Goal: Check status: Check status

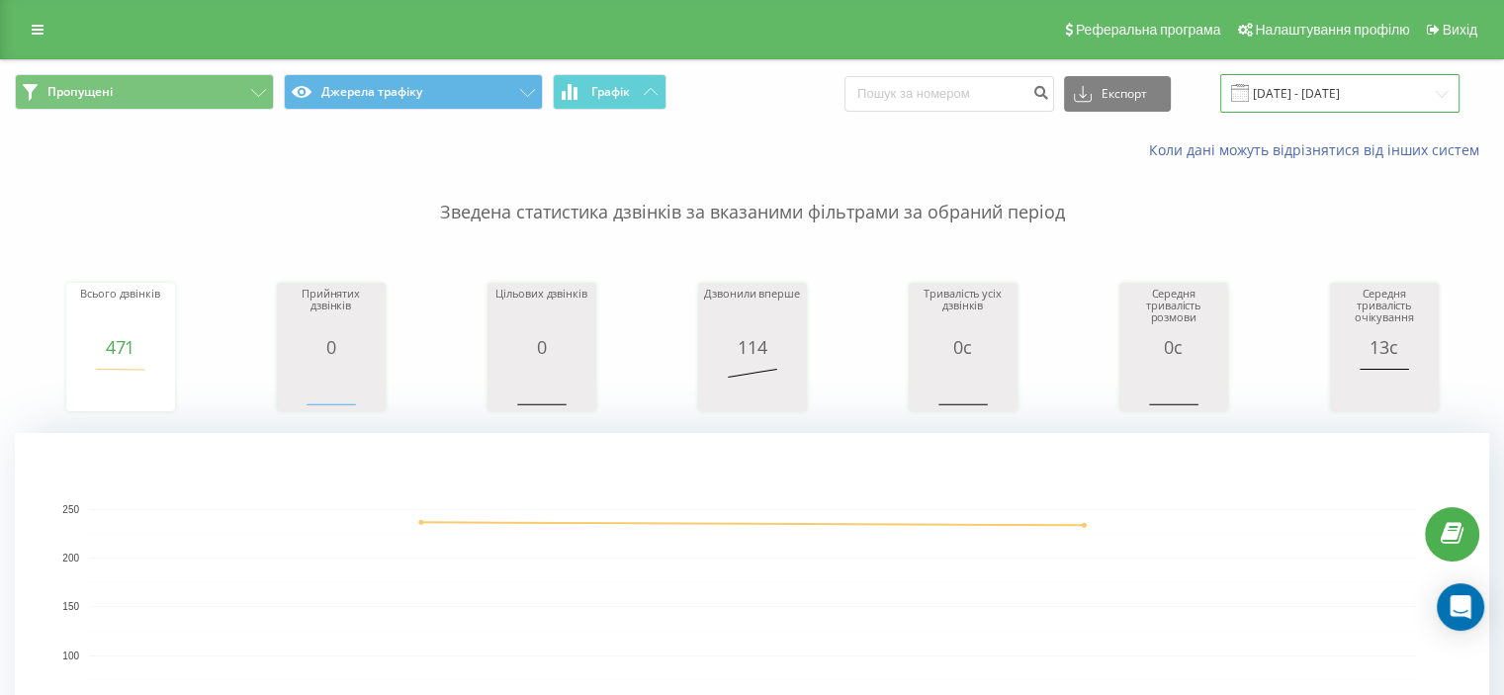
click at [1355, 94] on input "[DATE] - [DATE]" at bounding box center [1340, 93] width 239 height 39
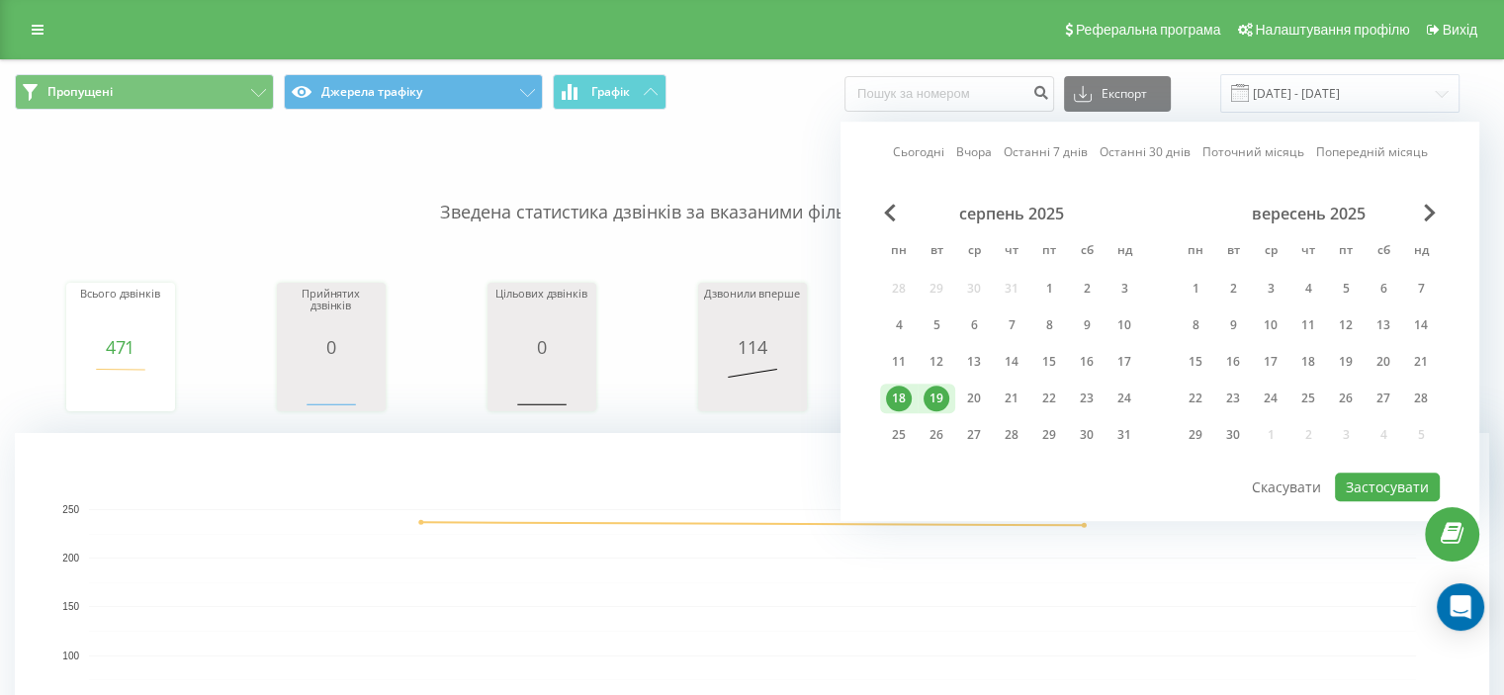
click at [934, 386] on div "19" at bounding box center [937, 399] width 26 height 26
click at [967, 386] on div "20" at bounding box center [974, 399] width 26 height 26
click at [1373, 477] on button "Застосувати" at bounding box center [1387, 487] width 105 height 29
type input "[DATE] - [DATE]"
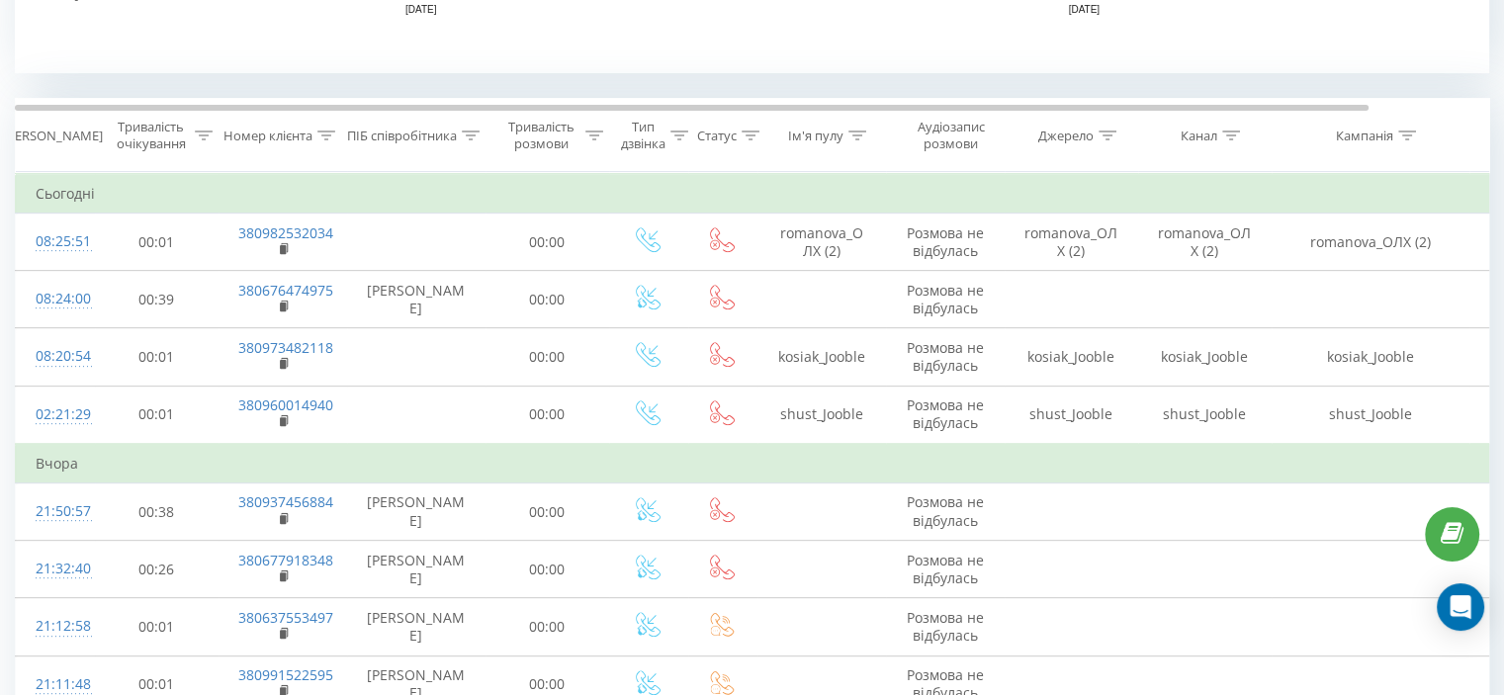
scroll to position [791, 0]
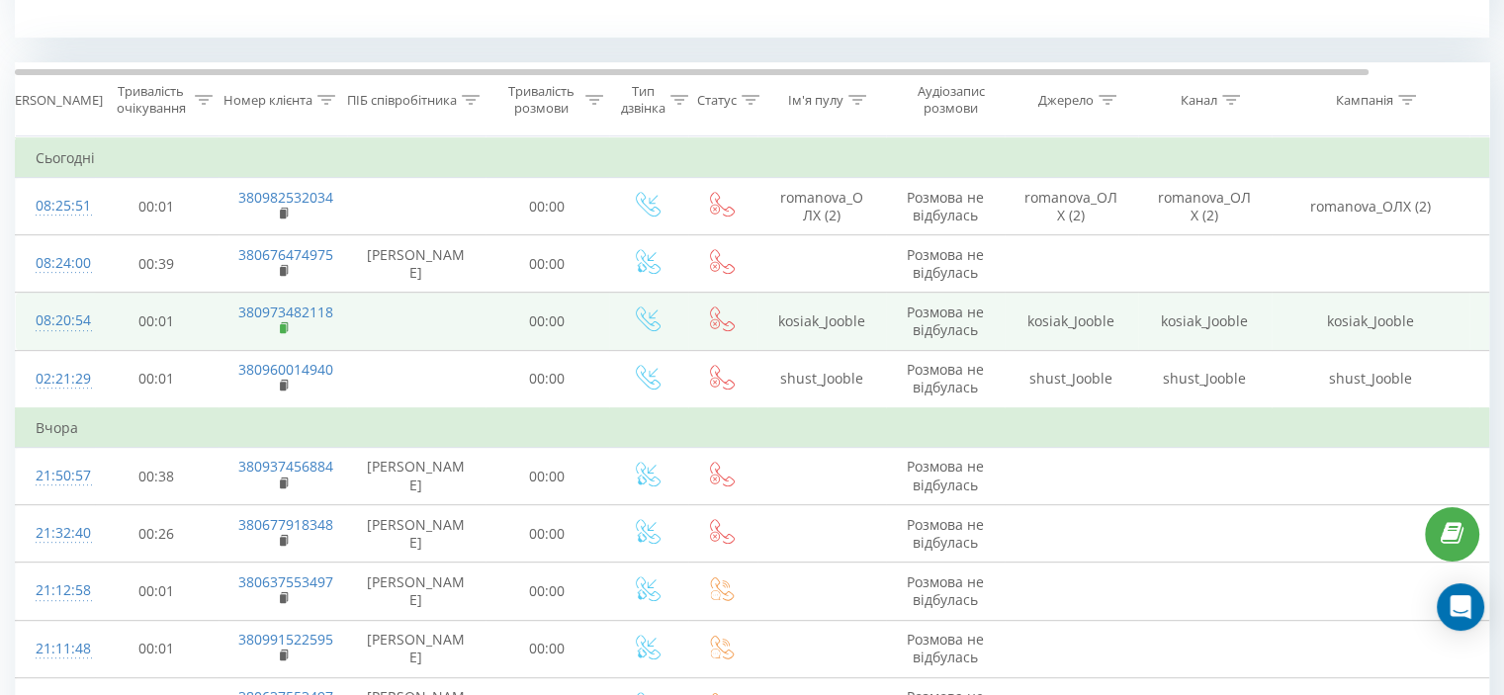
click at [283, 322] on icon at bounding box center [285, 328] width 11 height 14
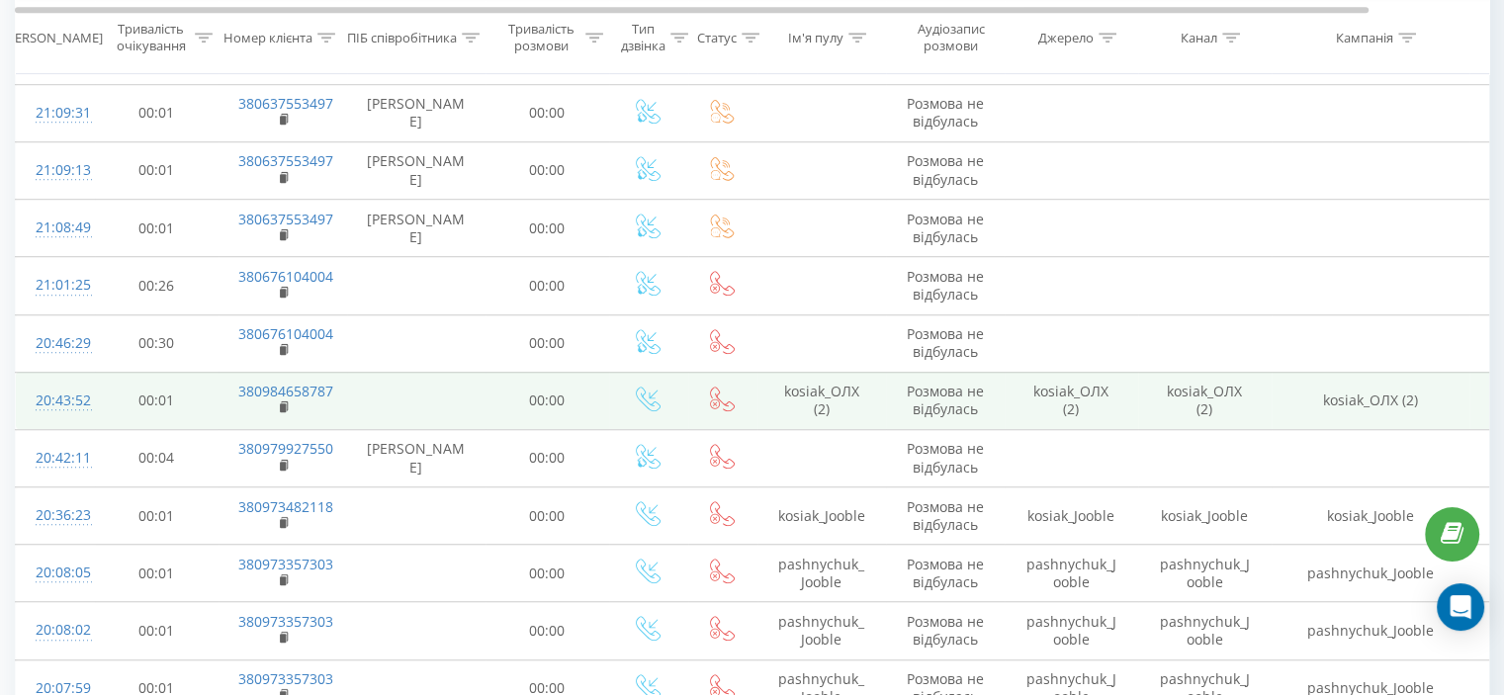
scroll to position [1484, 0]
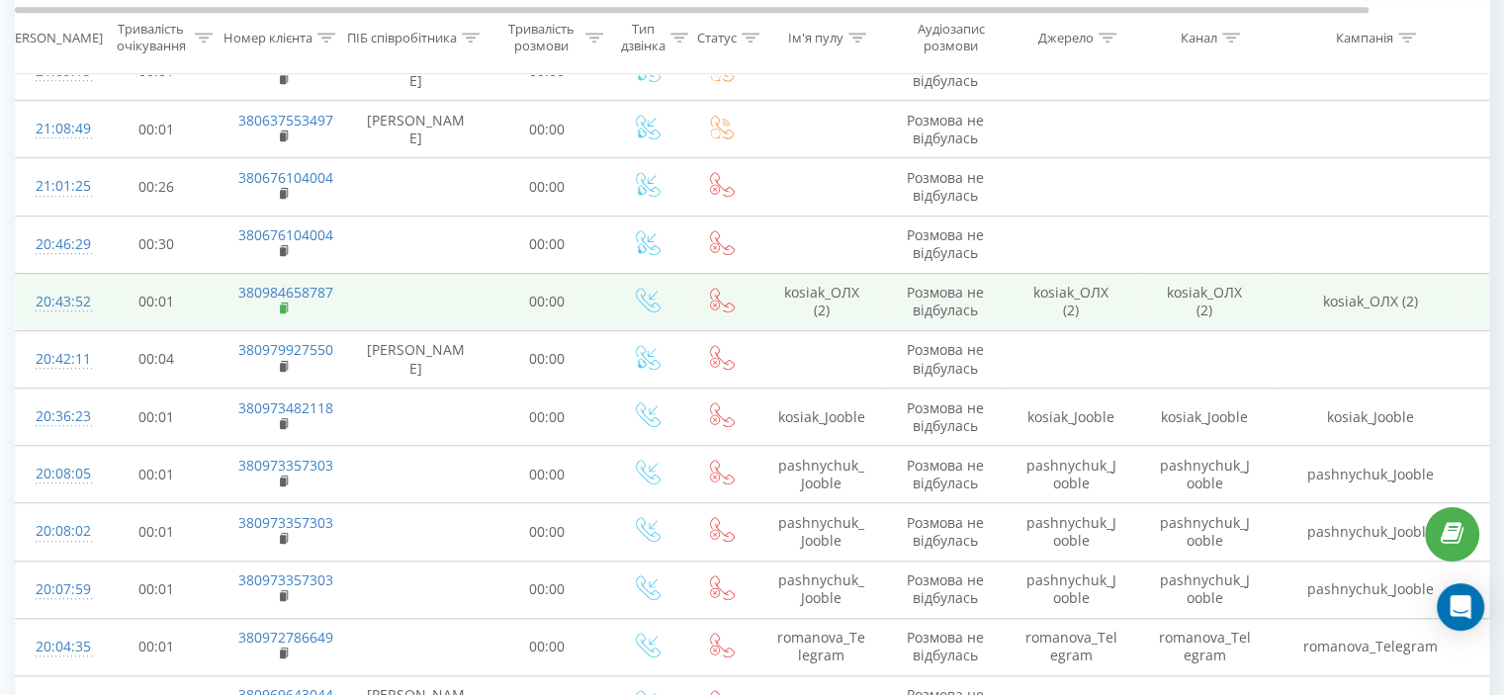
click at [282, 303] on icon at bounding box center [284, 307] width 7 height 9
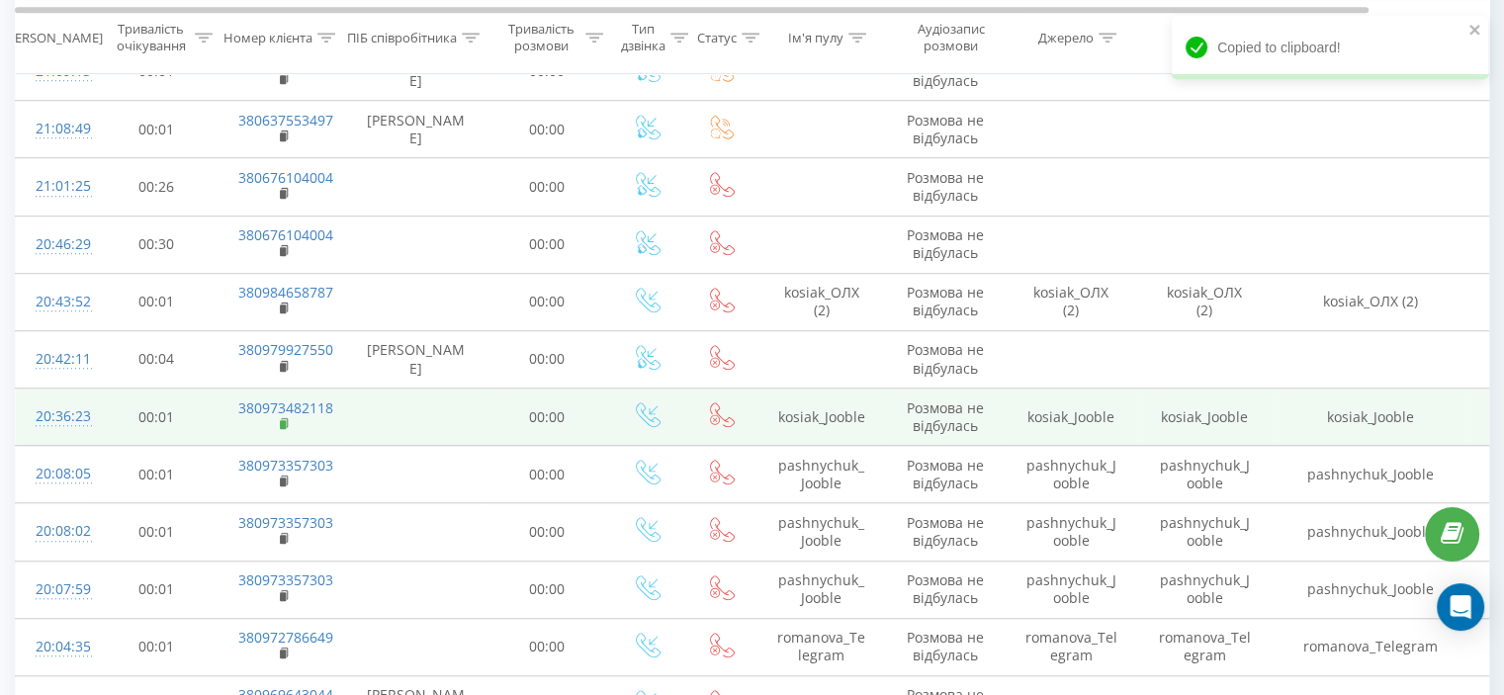
click at [289, 417] on icon at bounding box center [285, 424] width 11 height 14
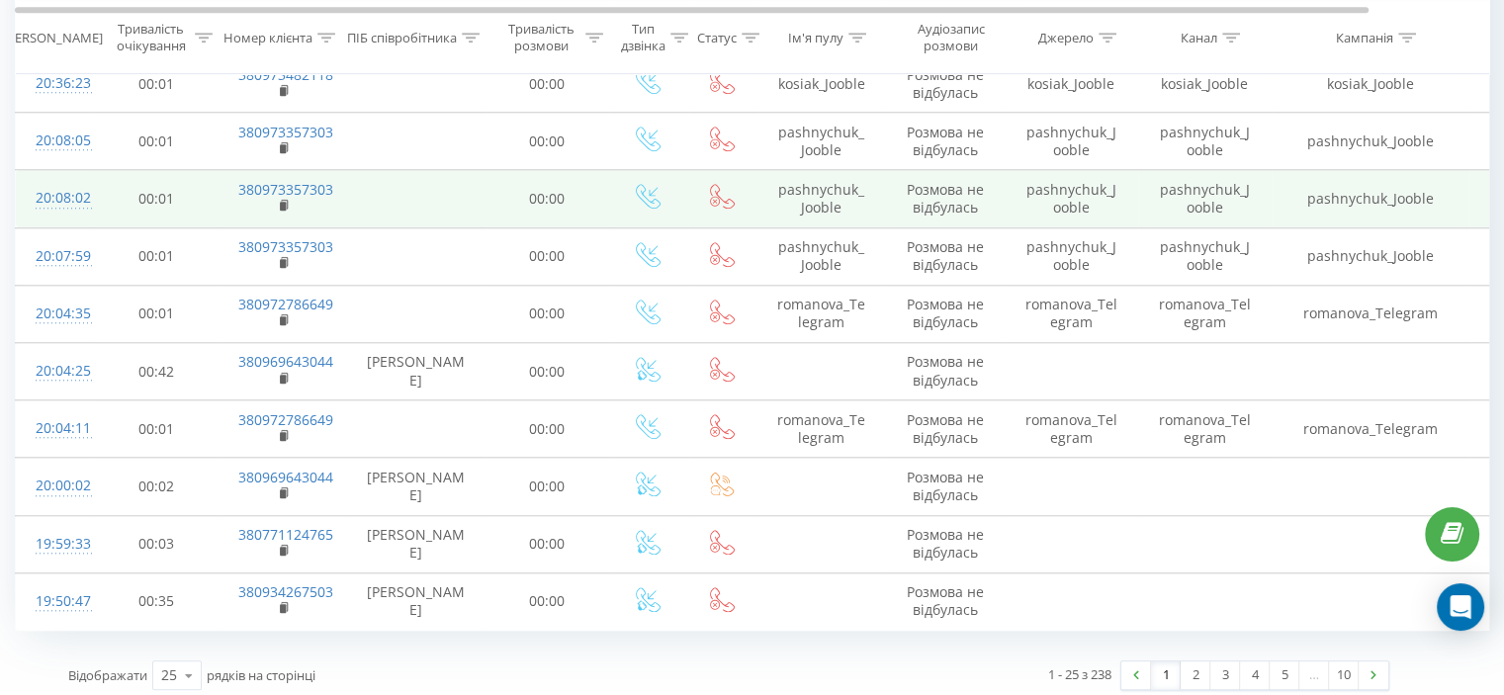
scroll to position [1820, 0]
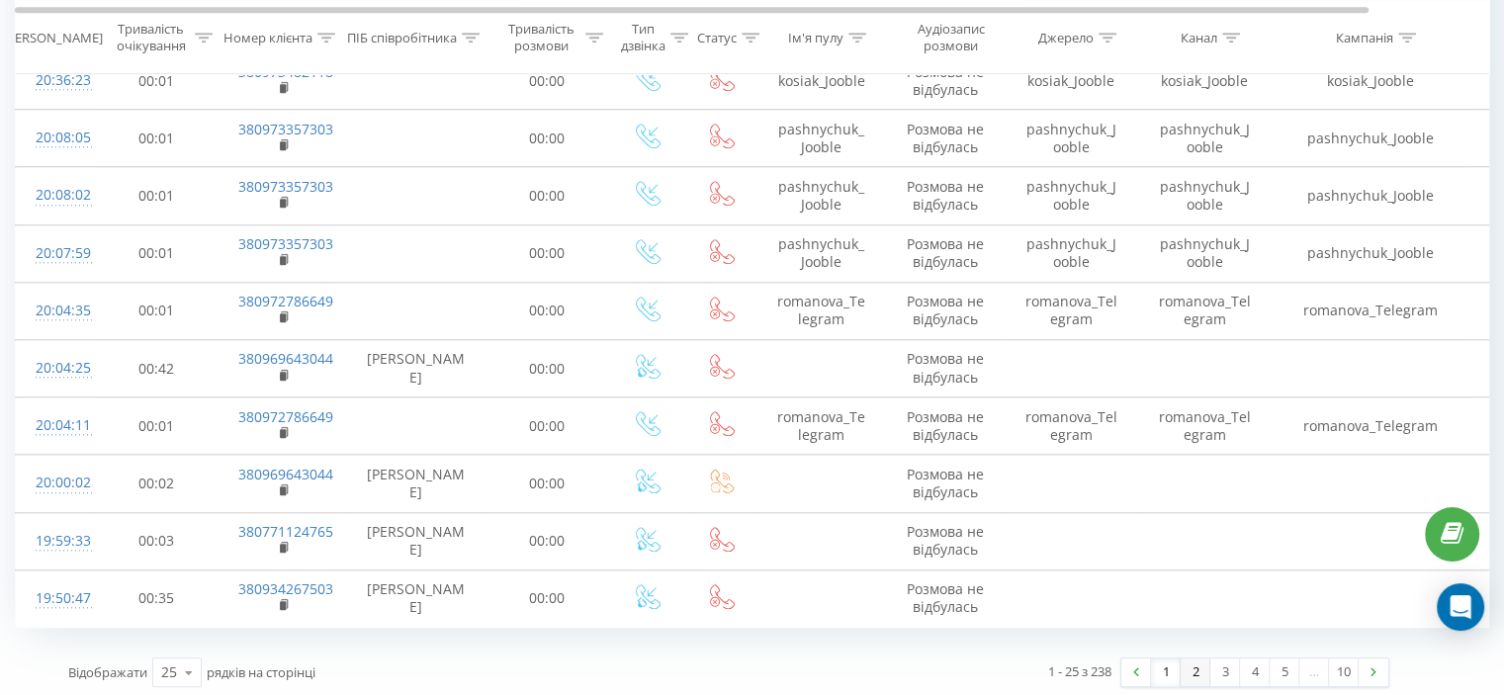
click at [1187, 659] on link "2" at bounding box center [1196, 673] width 30 height 28
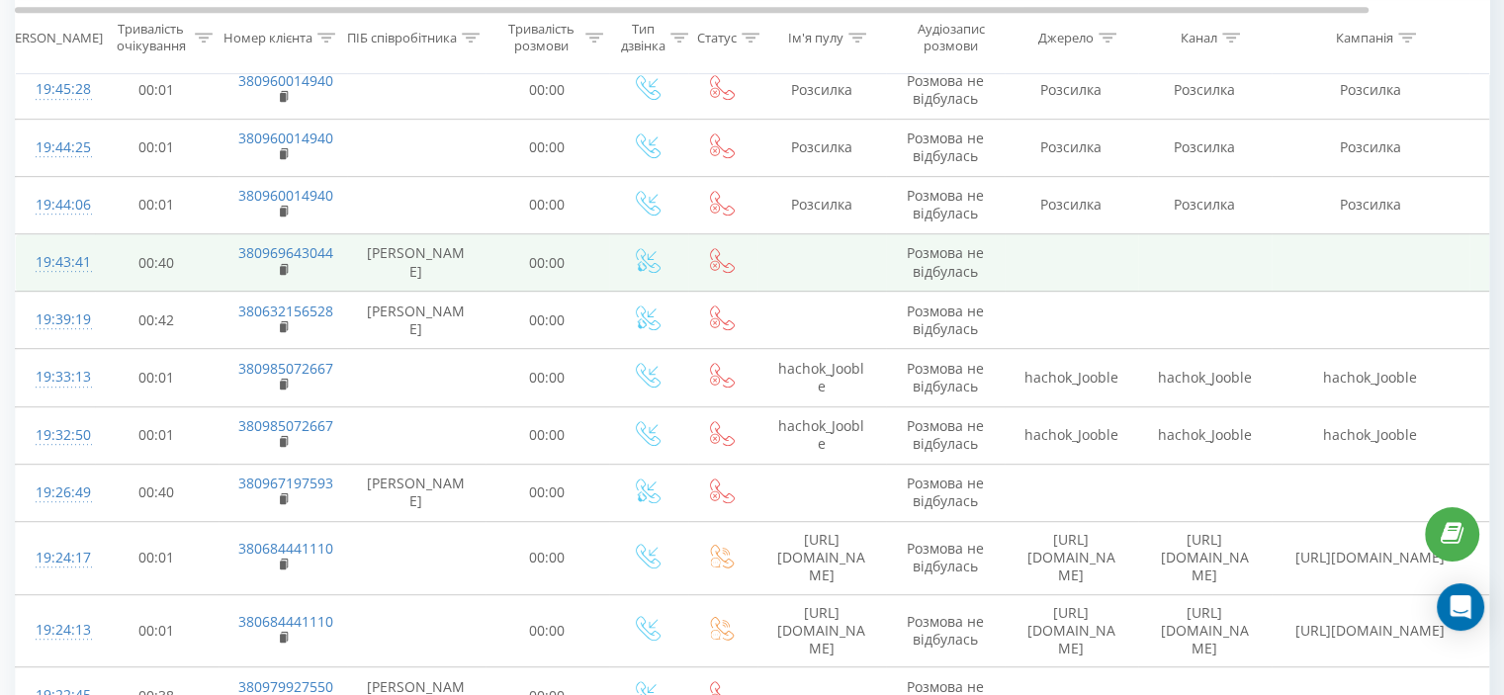
scroll to position [803, 0]
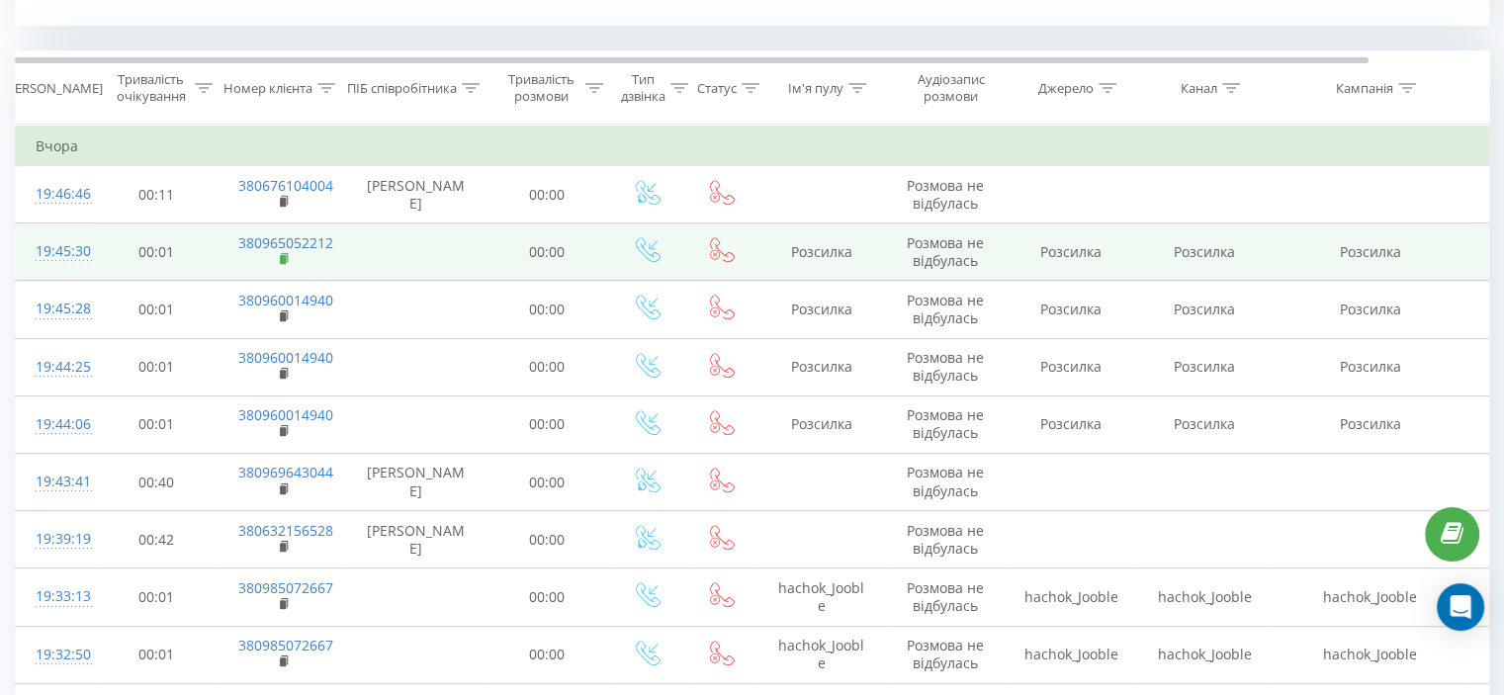
click at [283, 255] on rect at bounding box center [283, 259] width 6 height 9
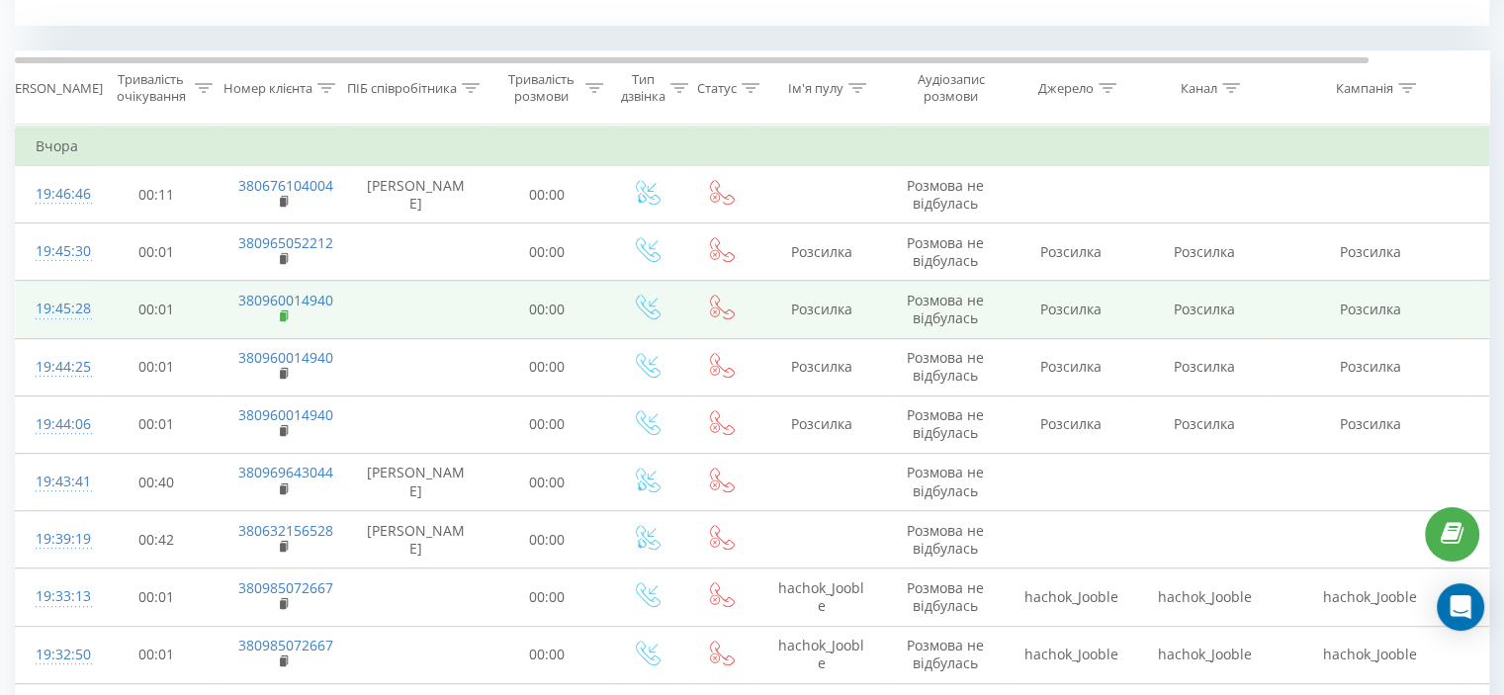
click at [284, 310] on icon at bounding box center [285, 317] width 11 height 14
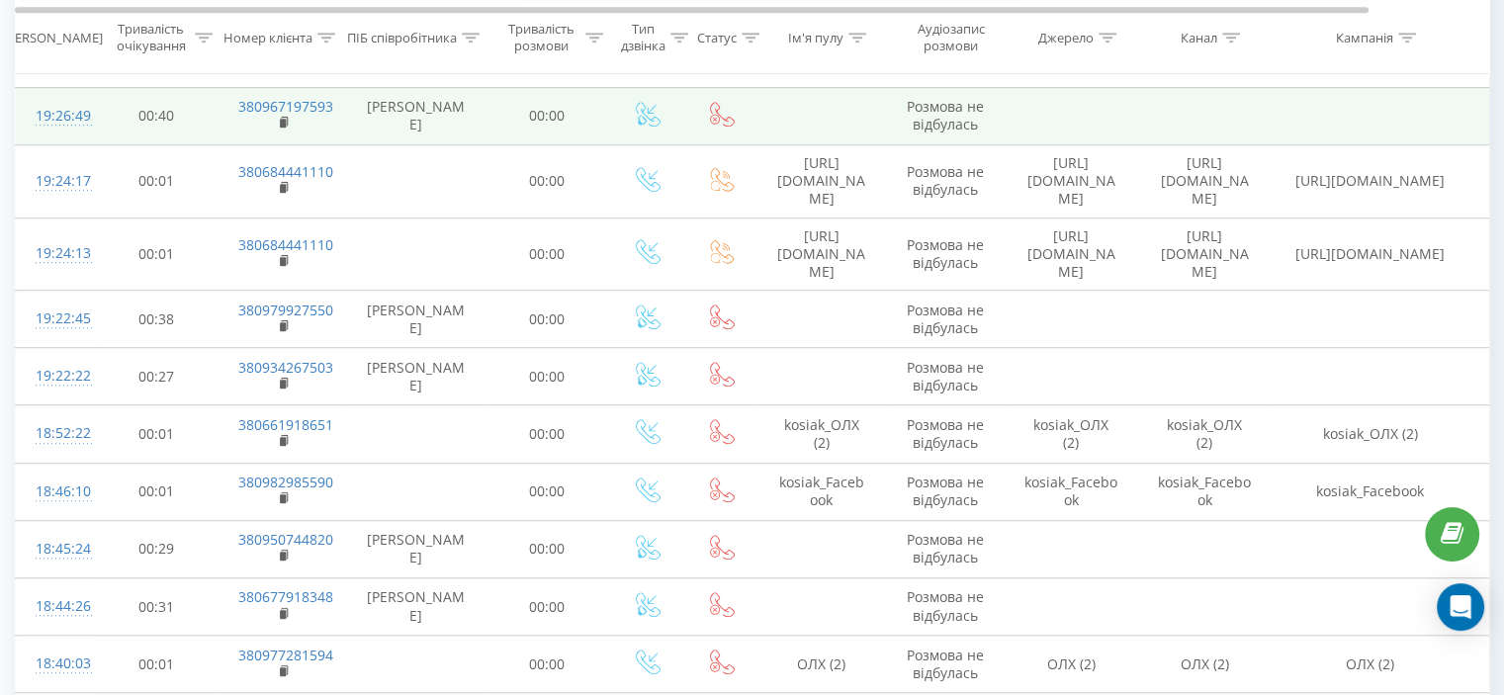
scroll to position [1496, 0]
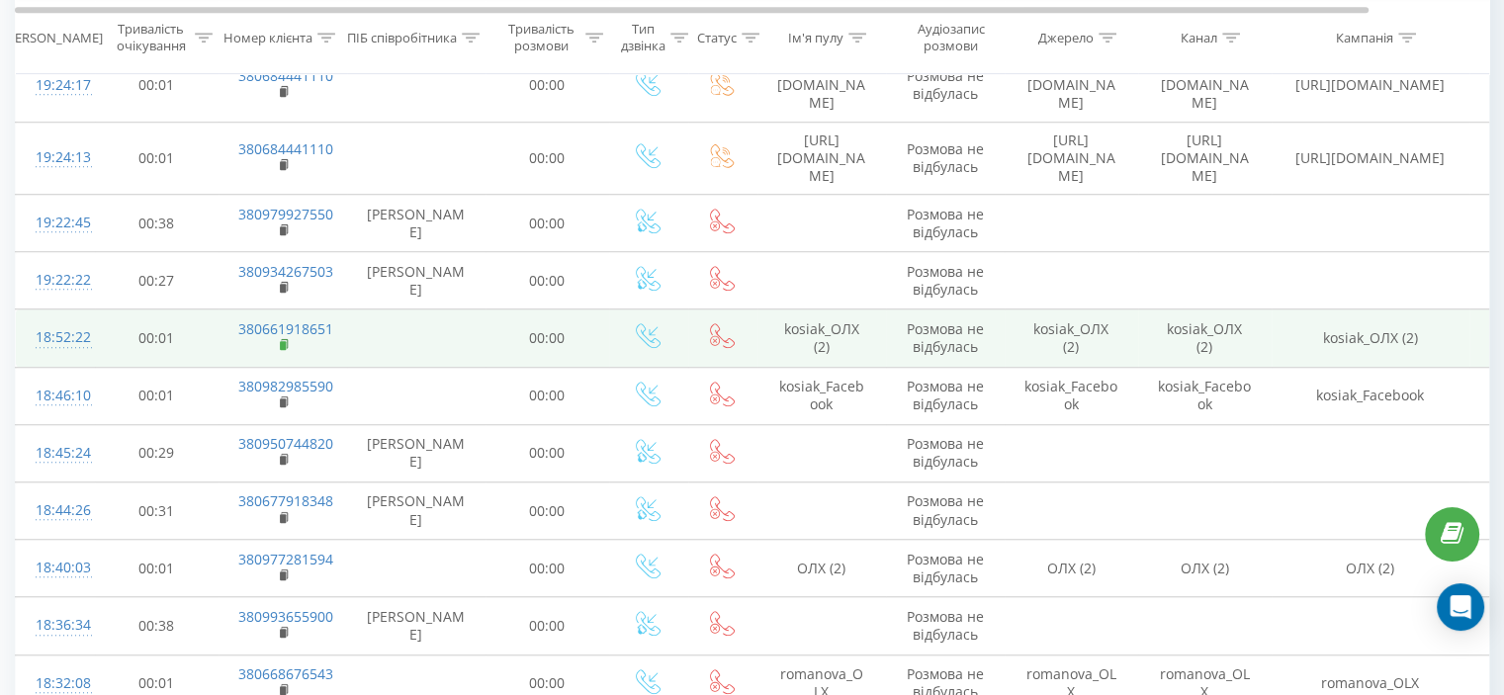
click at [282, 341] on rect at bounding box center [283, 345] width 6 height 9
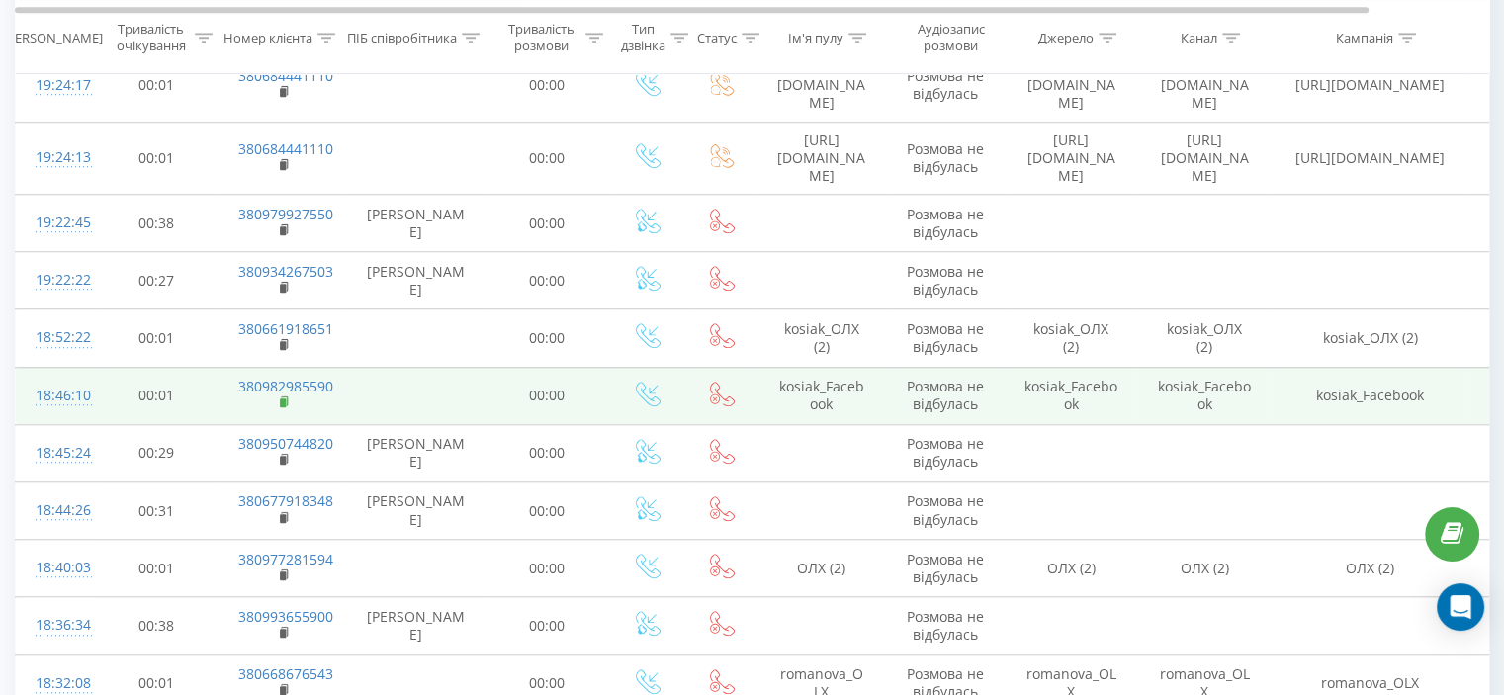
click at [281, 397] on icon at bounding box center [284, 401] width 7 height 9
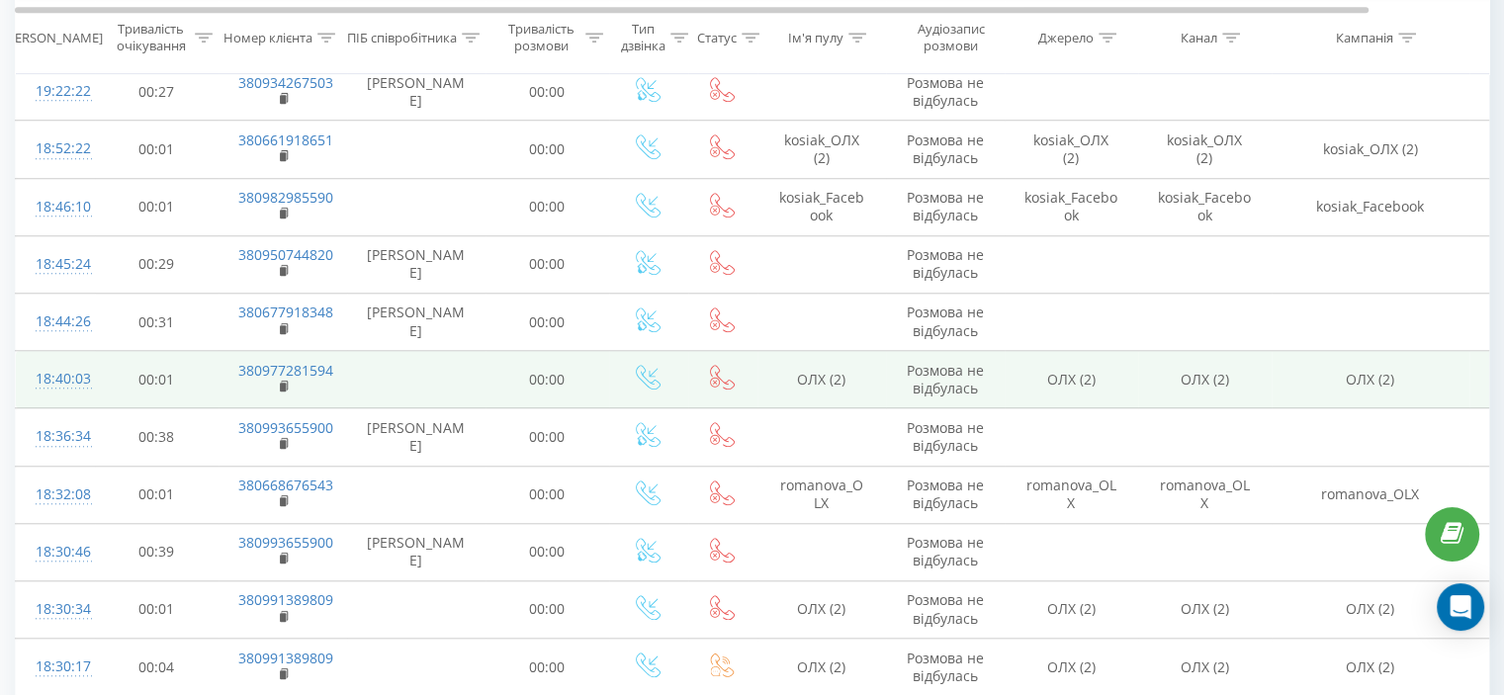
scroll to position [1780, 0]
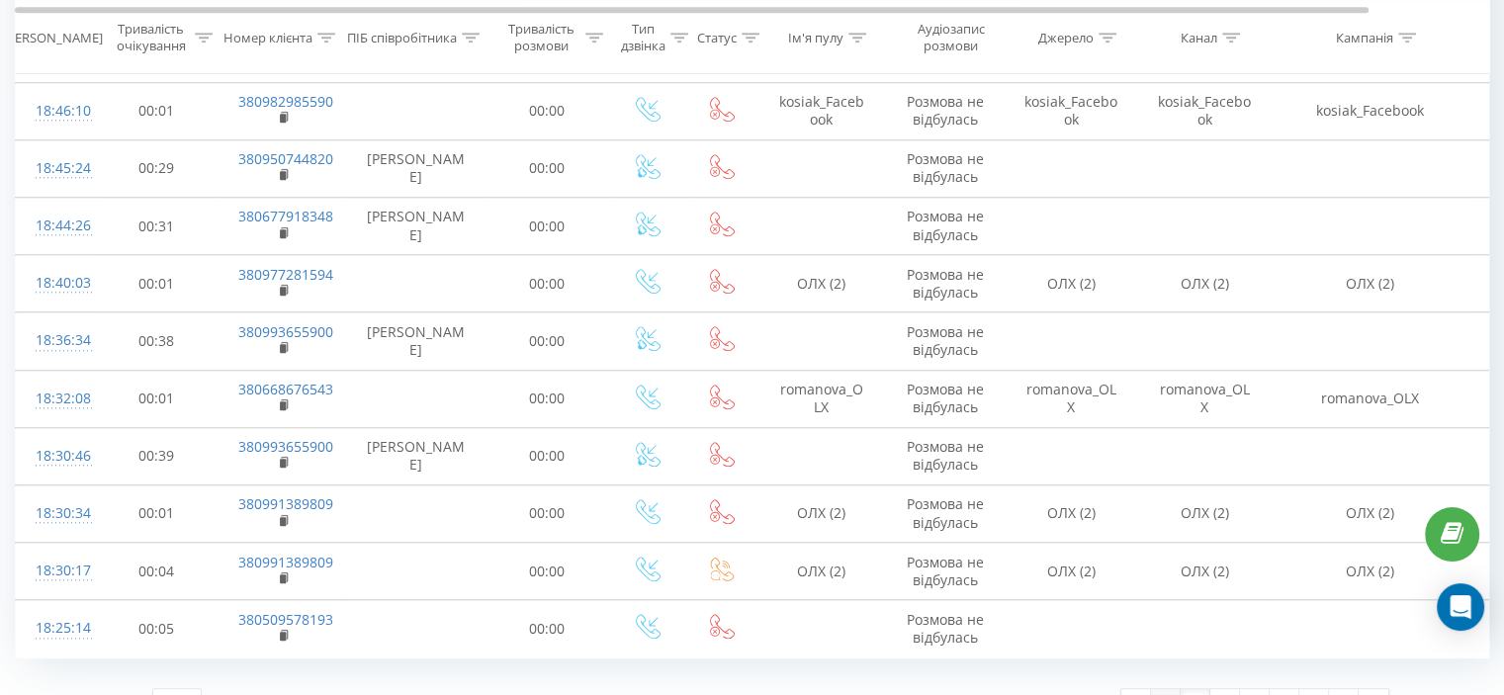
click at [1161, 689] on link "1" at bounding box center [1166, 703] width 30 height 28
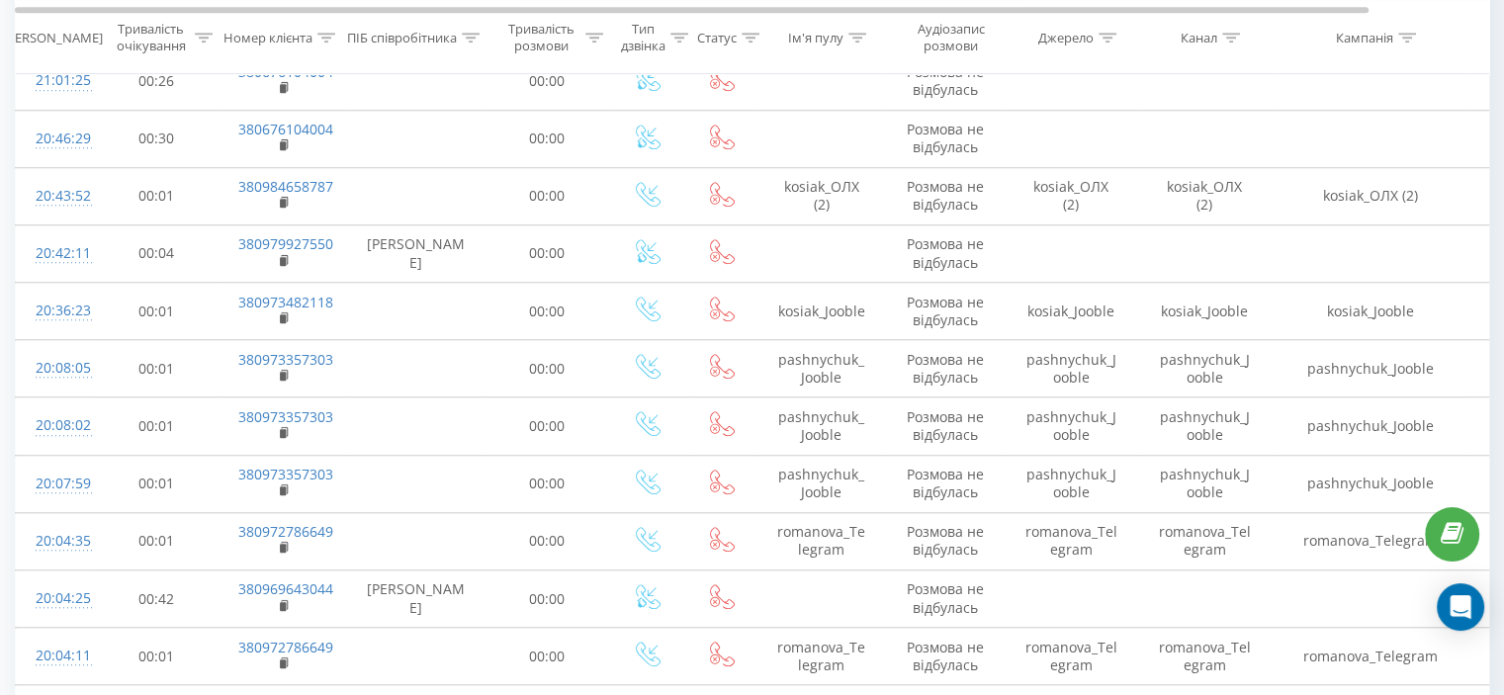
scroll to position [1820, 0]
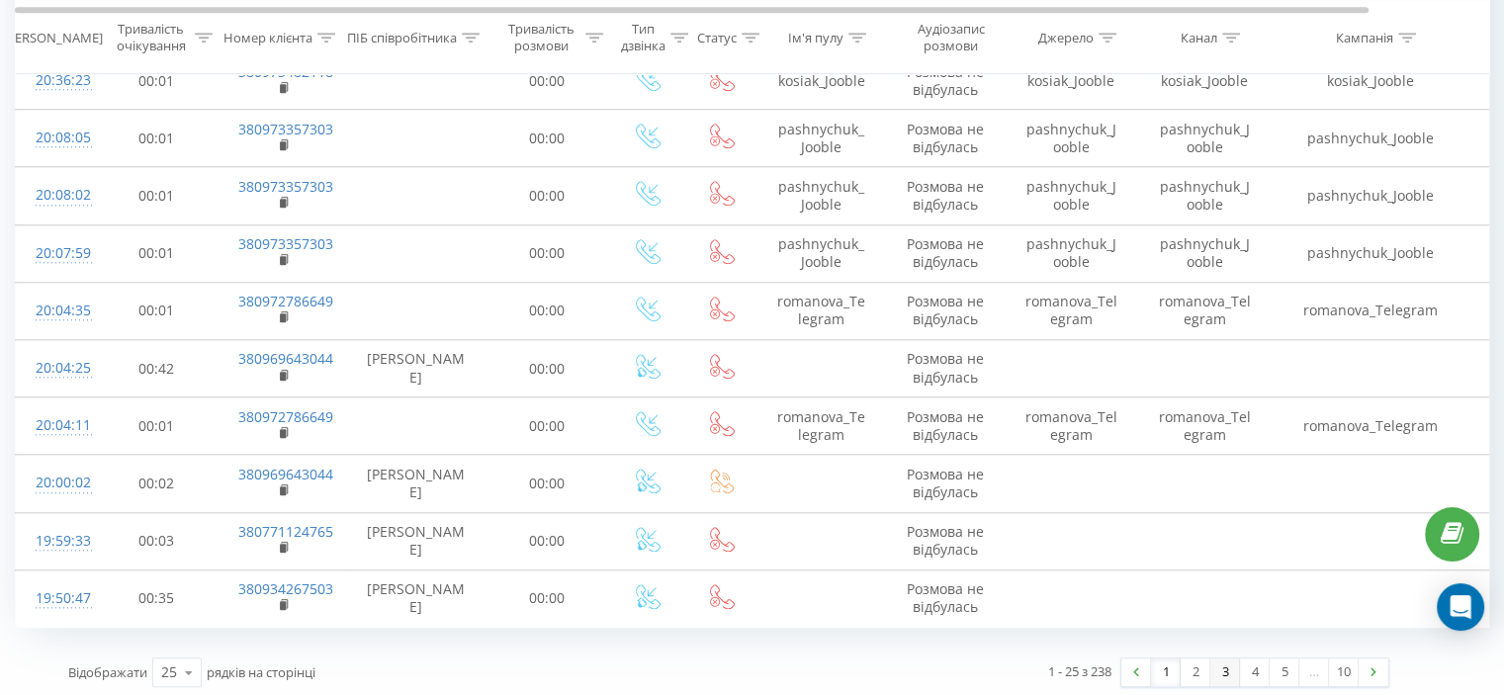
click at [1224, 670] on link "3" at bounding box center [1226, 673] width 30 height 28
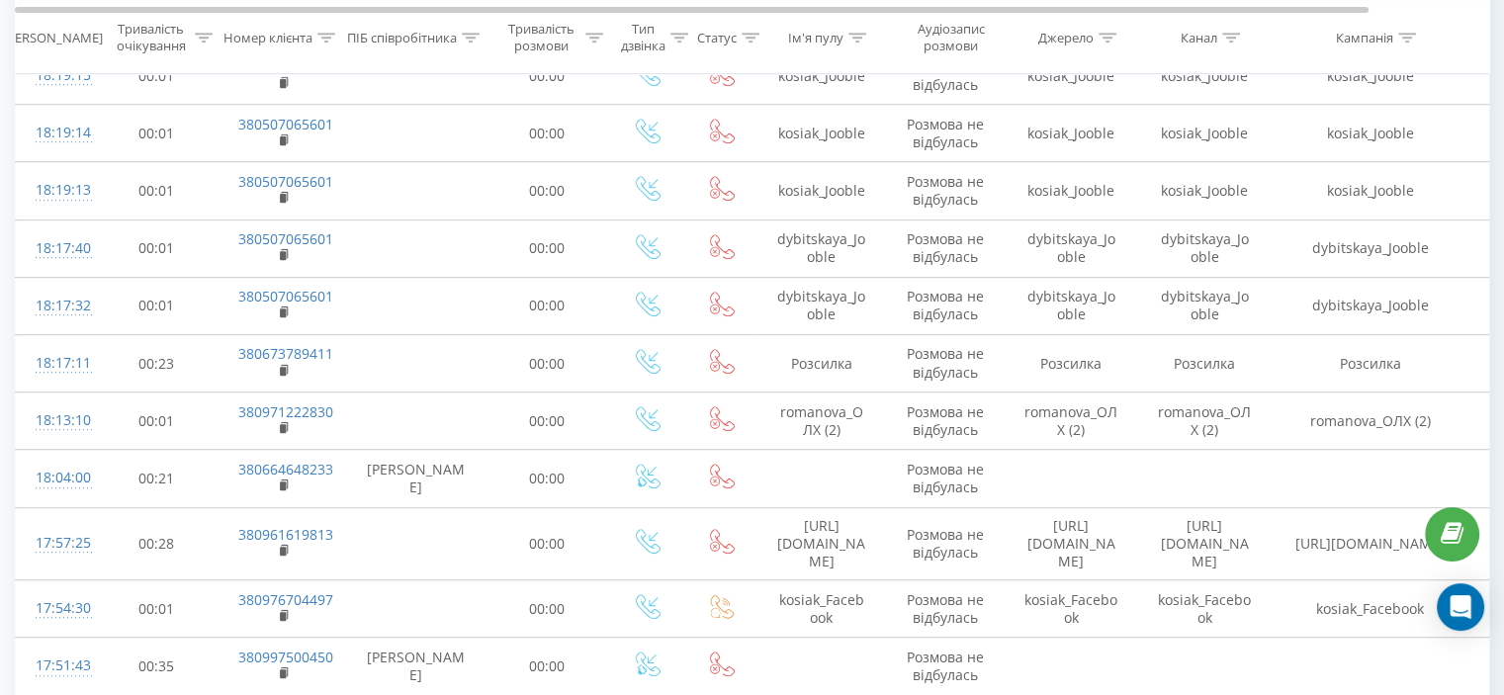
scroll to position [803, 0]
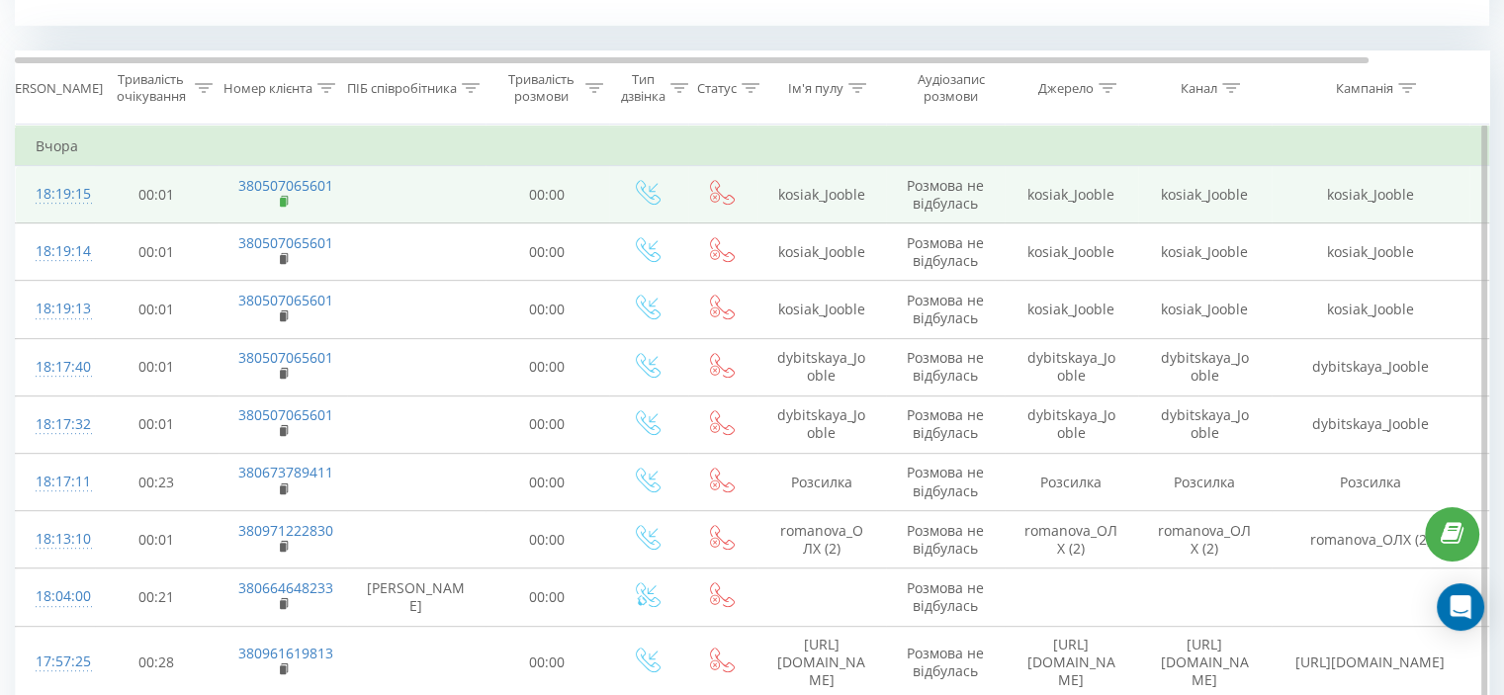
click at [283, 198] on rect at bounding box center [283, 202] width 6 height 9
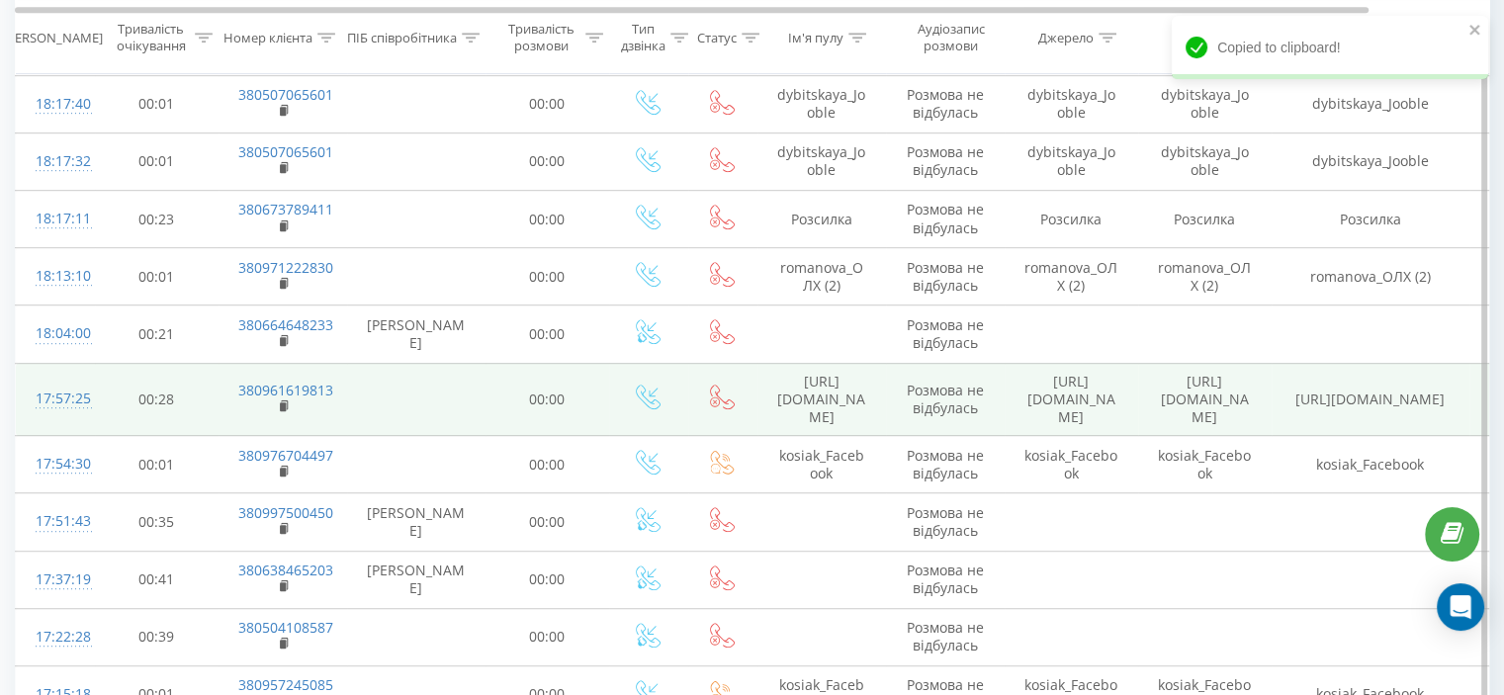
scroll to position [1100, 0]
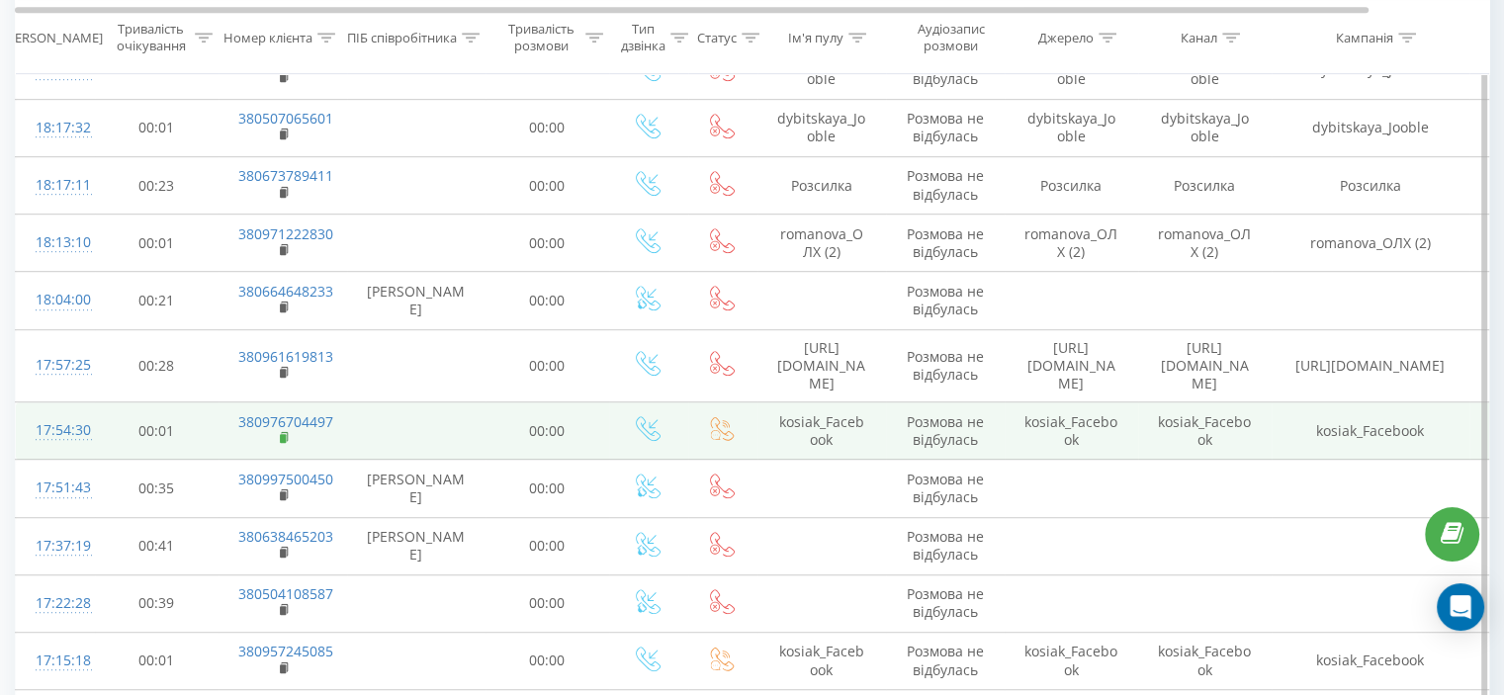
click at [285, 434] on rect at bounding box center [283, 438] width 6 height 9
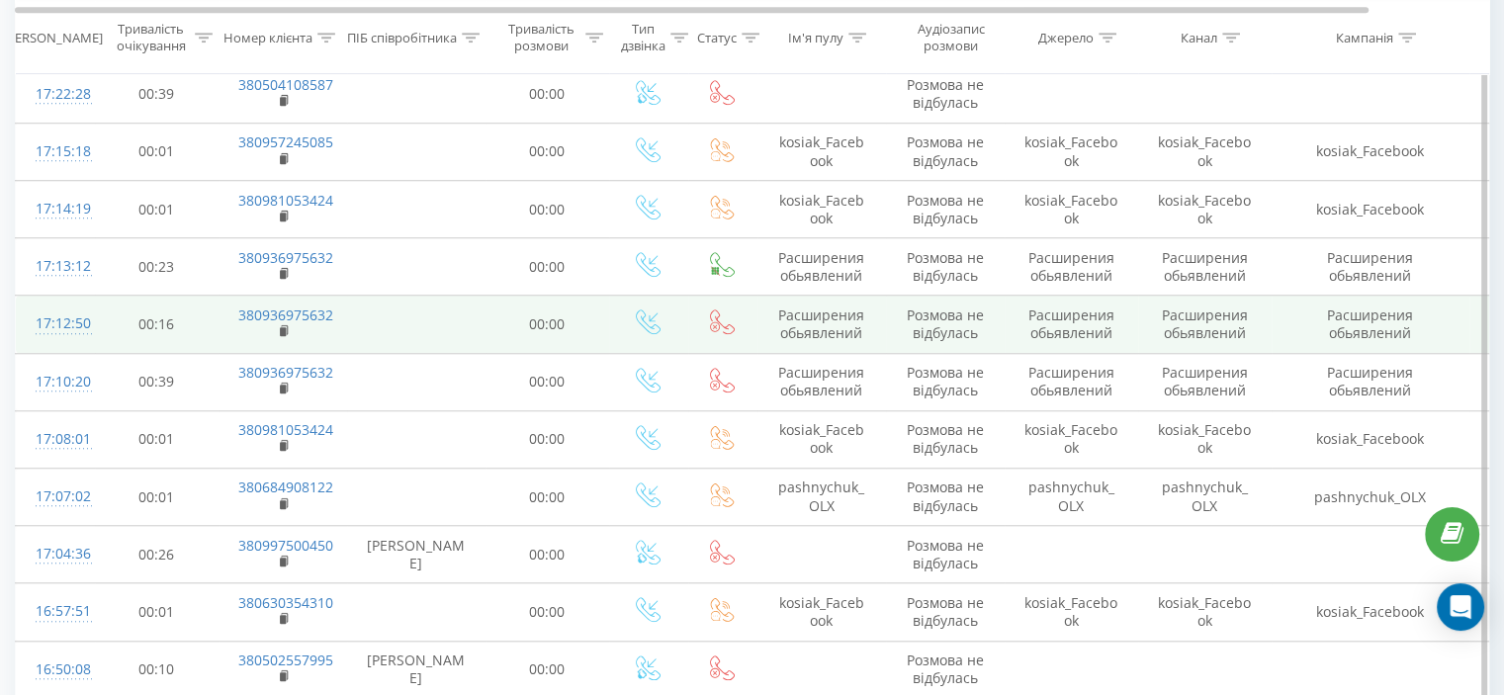
scroll to position [1598, 0]
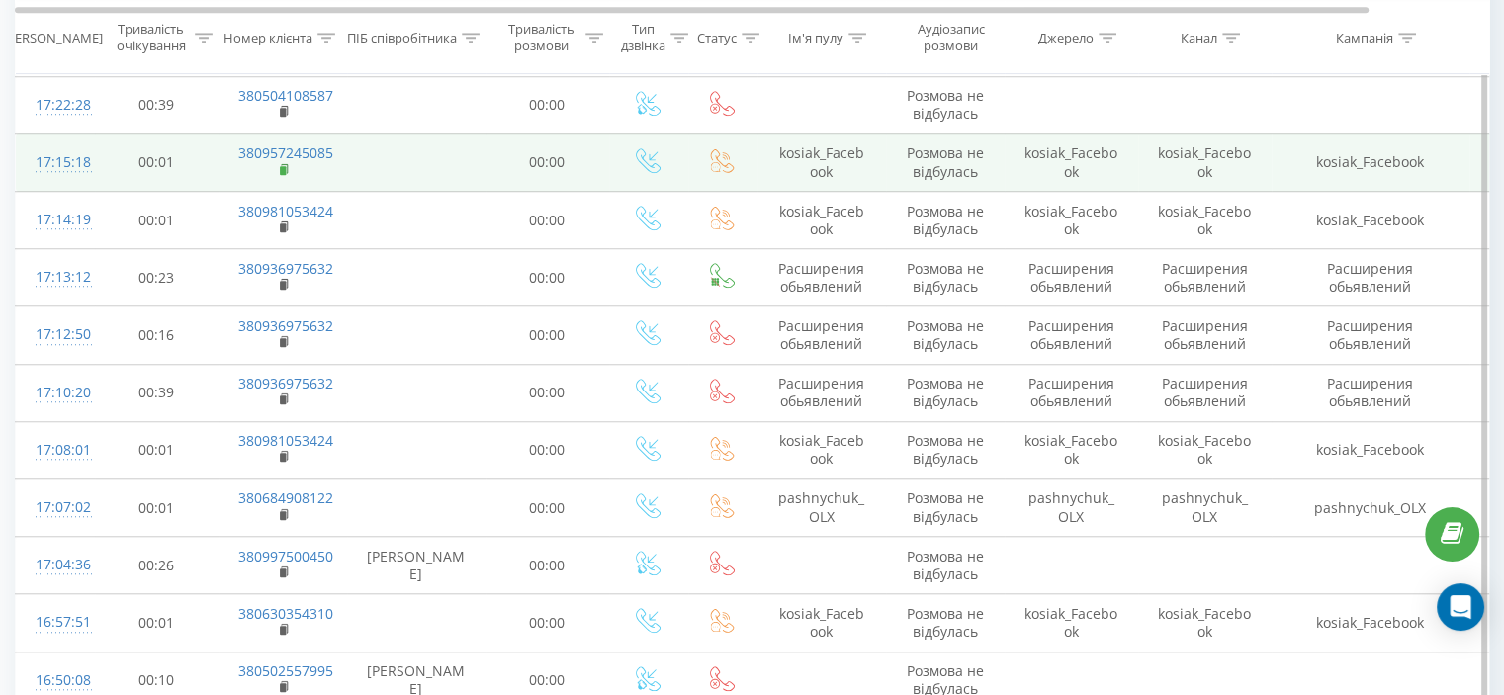
click at [285, 163] on icon at bounding box center [285, 170] width 11 height 14
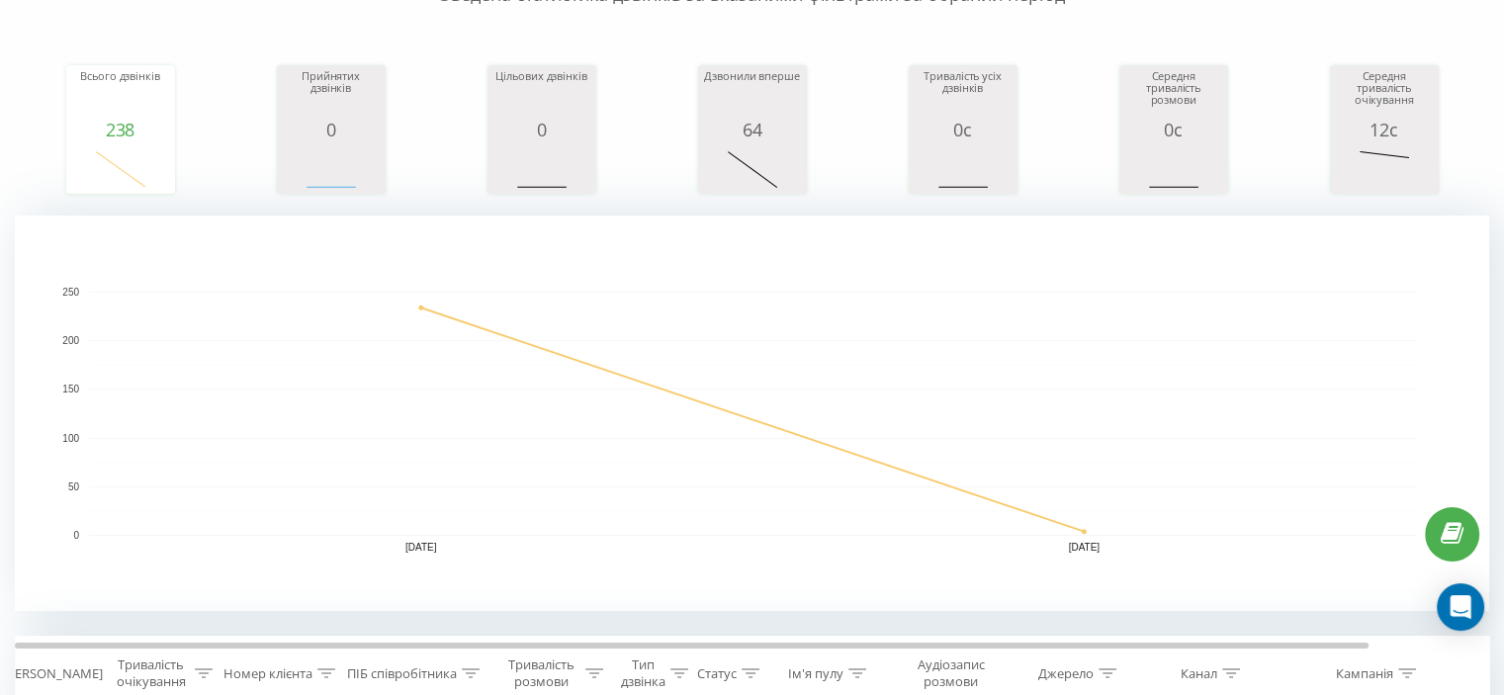
scroll to position [0, 0]
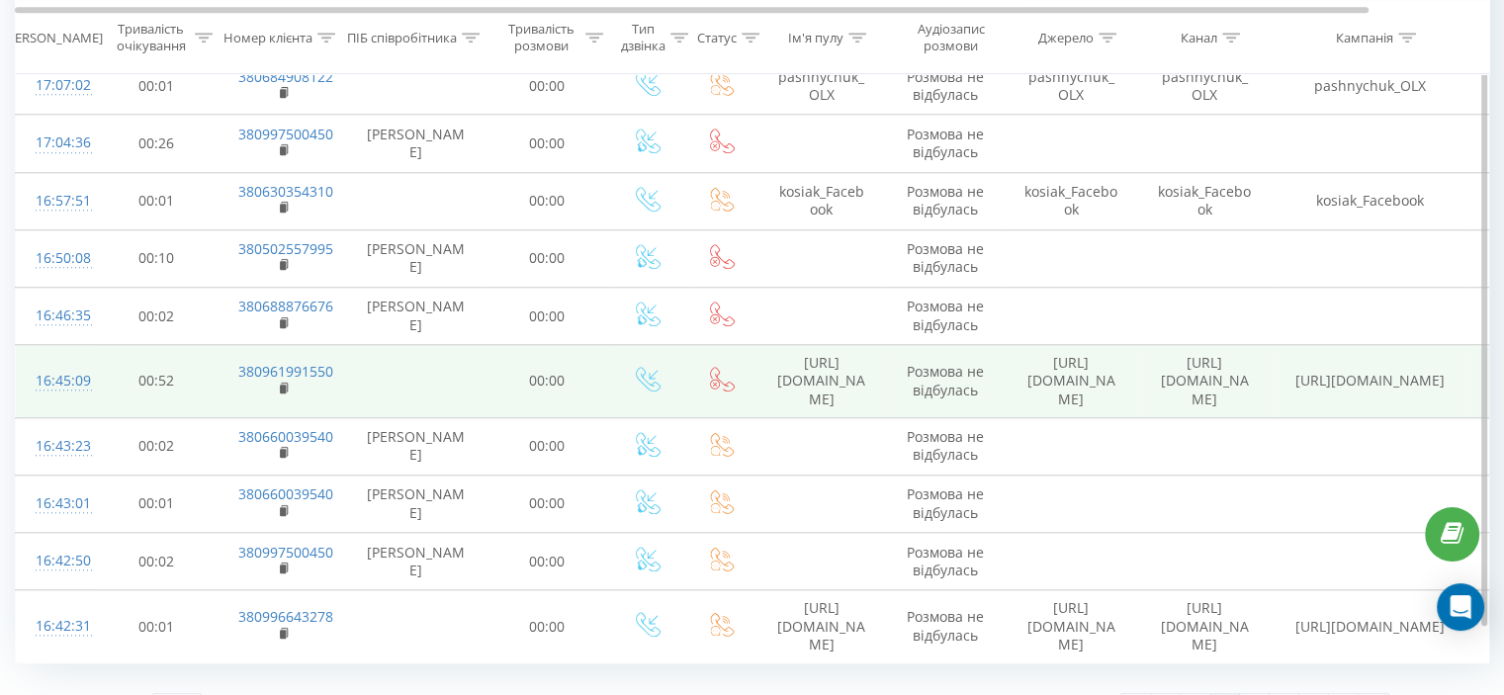
scroll to position [1796, 0]
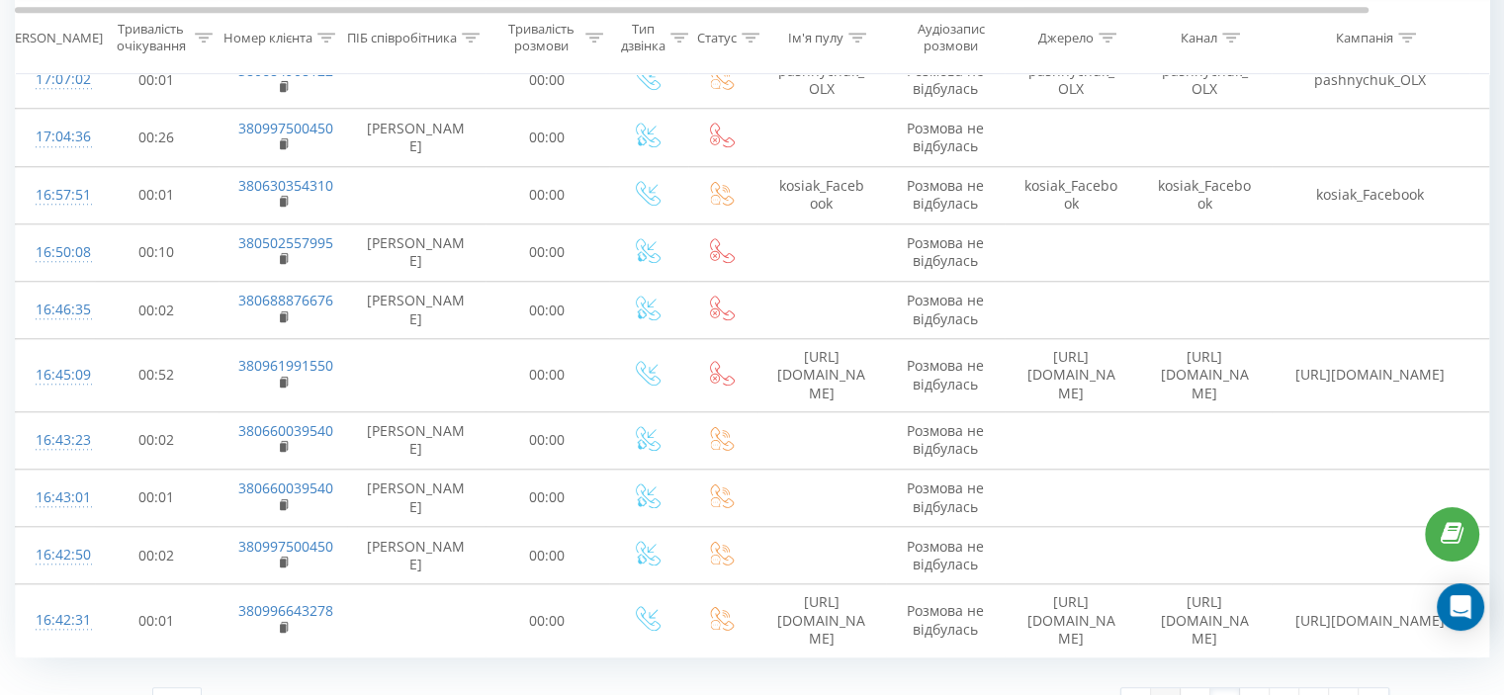
click at [1160, 688] on link "1" at bounding box center [1166, 702] width 30 height 28
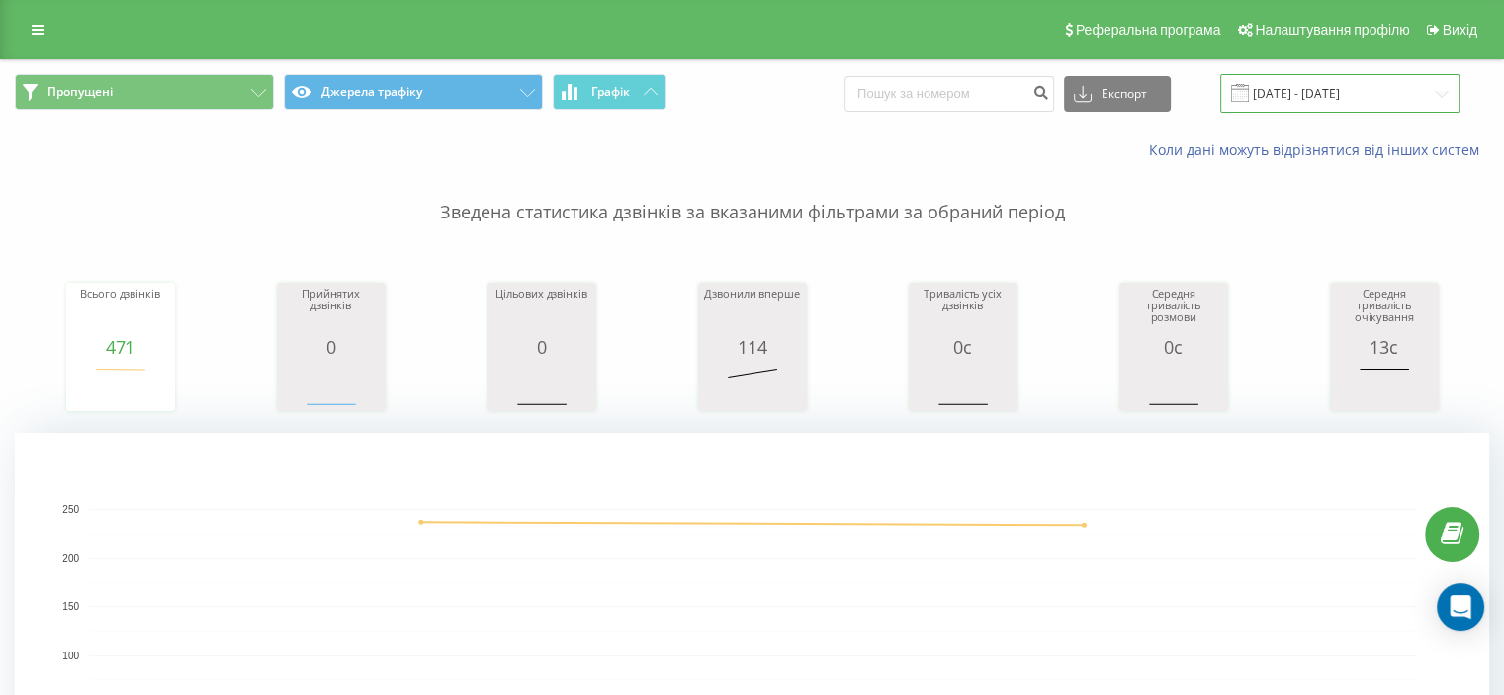
drag, startPoint x: 1357, startPoint y: 90, endPoint x: 1355, endPoint y: 100, distance: 10.1
click at [1356, 99] on input "[DATE] - [DATE]" at bounding box center [1340, 93] width 239 height 39
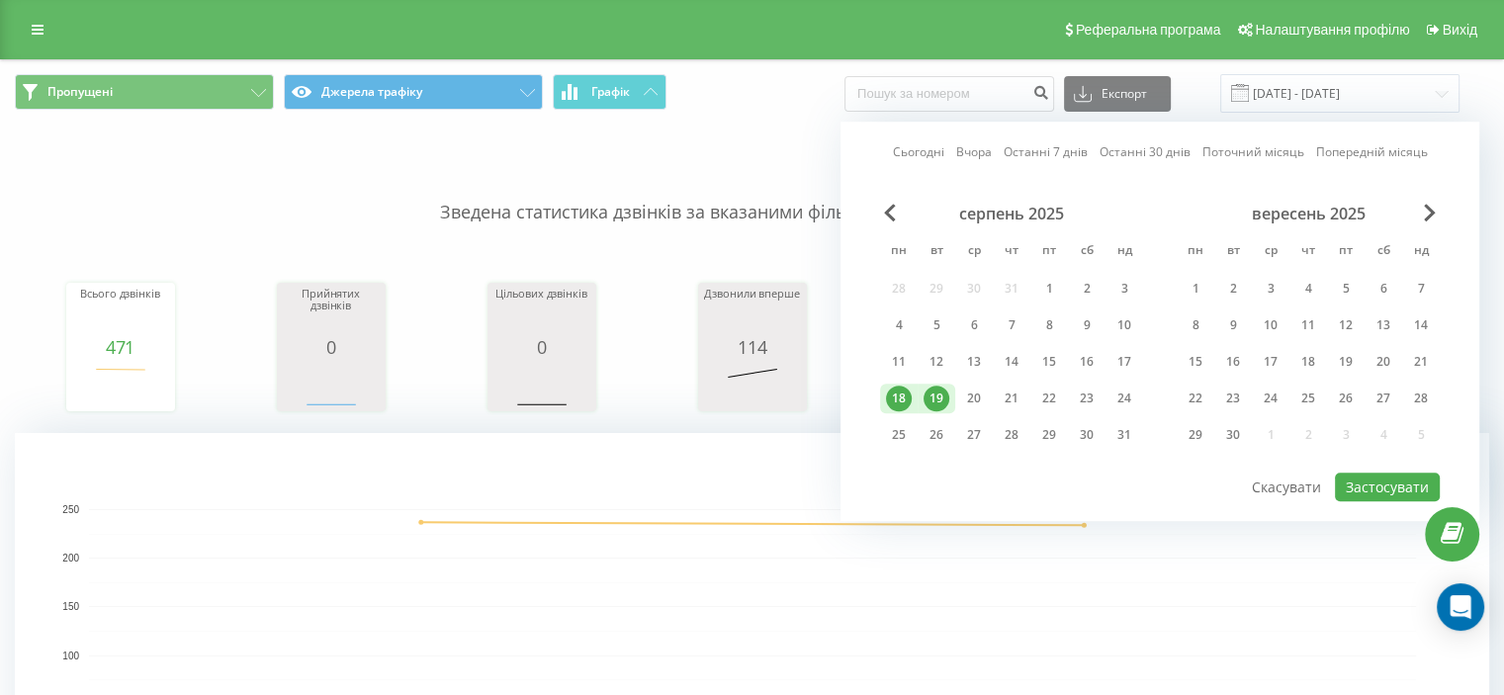
click at [942, 403] on div "19" at bounding box center [937, 399] width 26 height 26
click at [964, 398] on div "20" at bounding box center [974, 399] width 26 height 26
click at [1430, 473] on button "Застосувати" at bounding box center [1387, 487] width 105 height 29
type input "[DATE] - [DATE]"
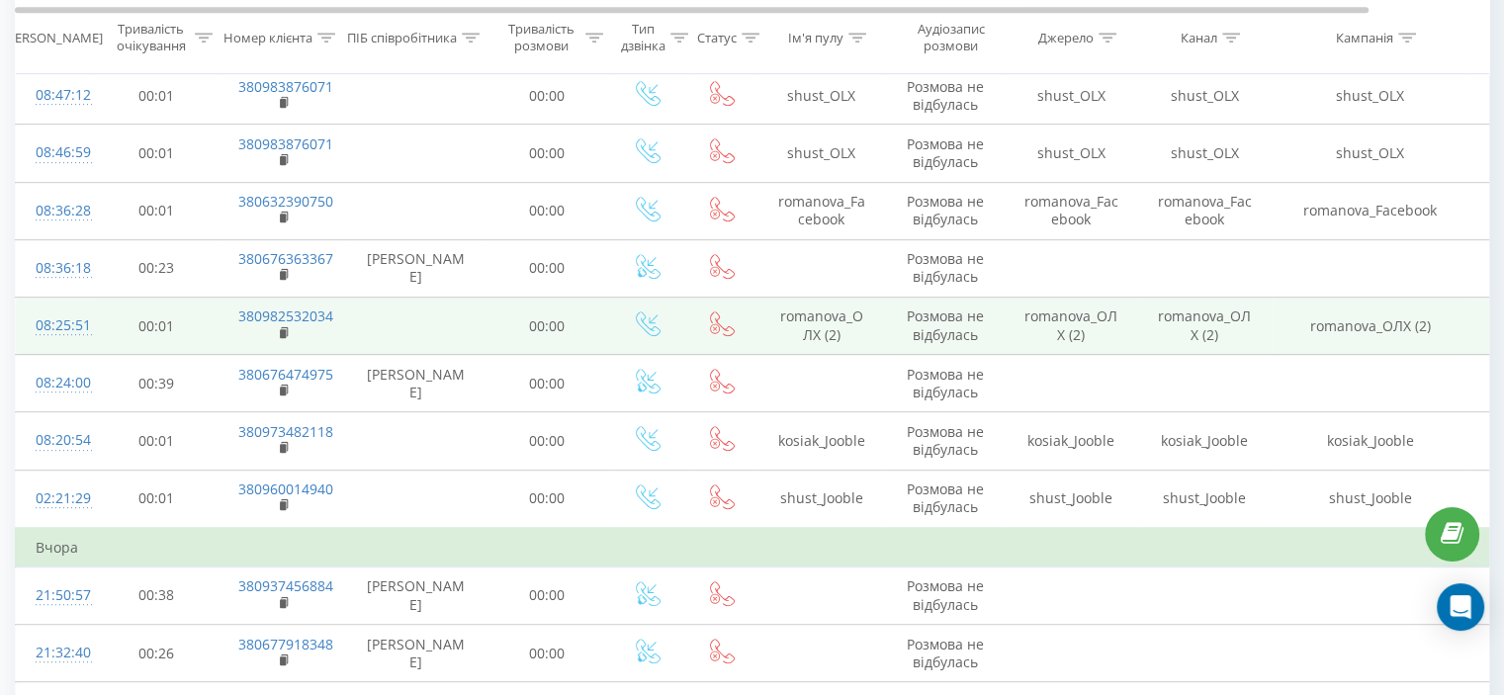
scroll to position [989, 0]
